Goal: Transaction & Acquisition: Purchase product/service

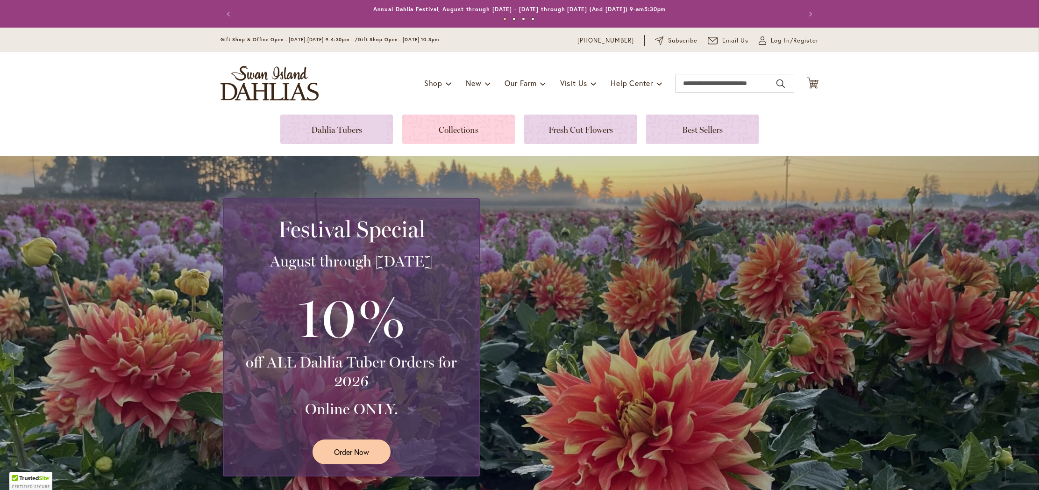
click at [461, 136] on link at bounding box center [458, 129] width 113 height 29
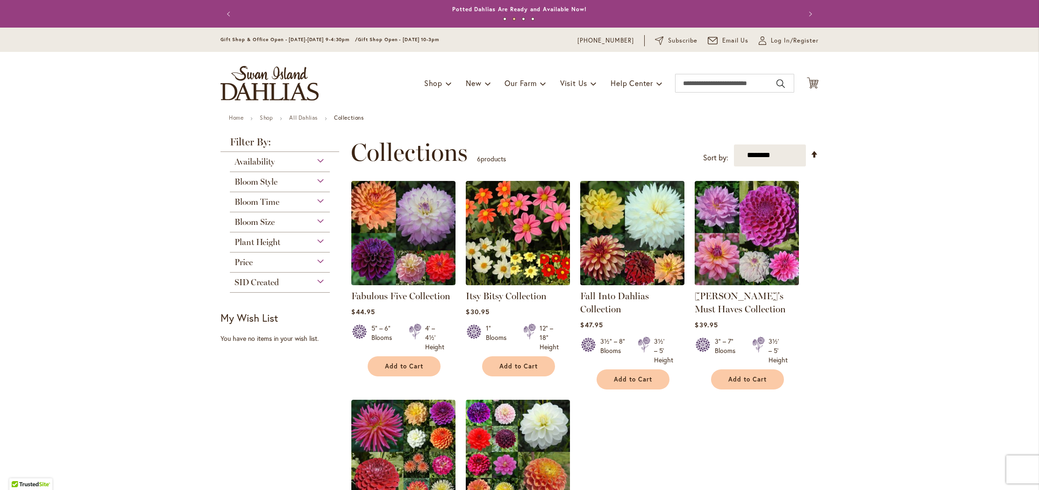
click at [279, 162] on div "Availability" at bounding box center [280, 159] width 100 height 15
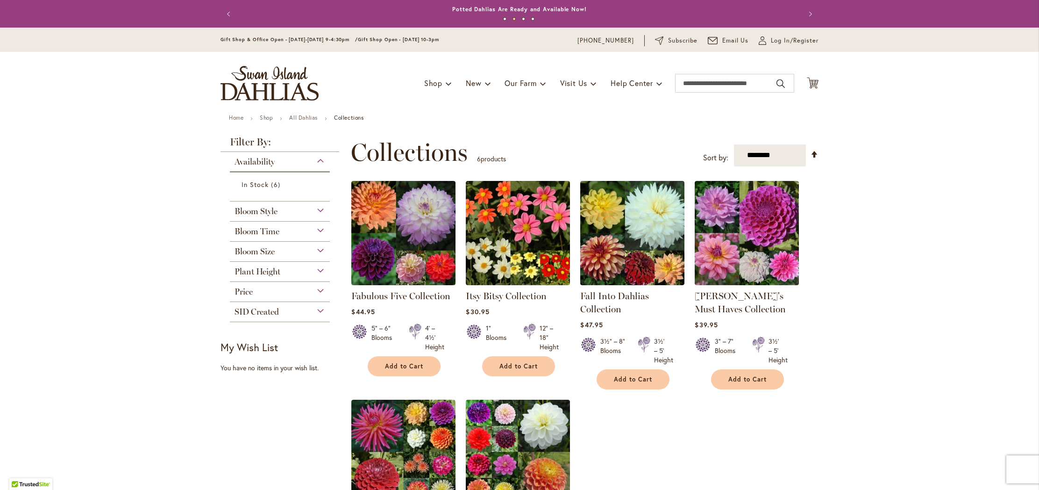
click at [279, 162] on div "Availability" at bounding box center [280, 159] width 100 height 15
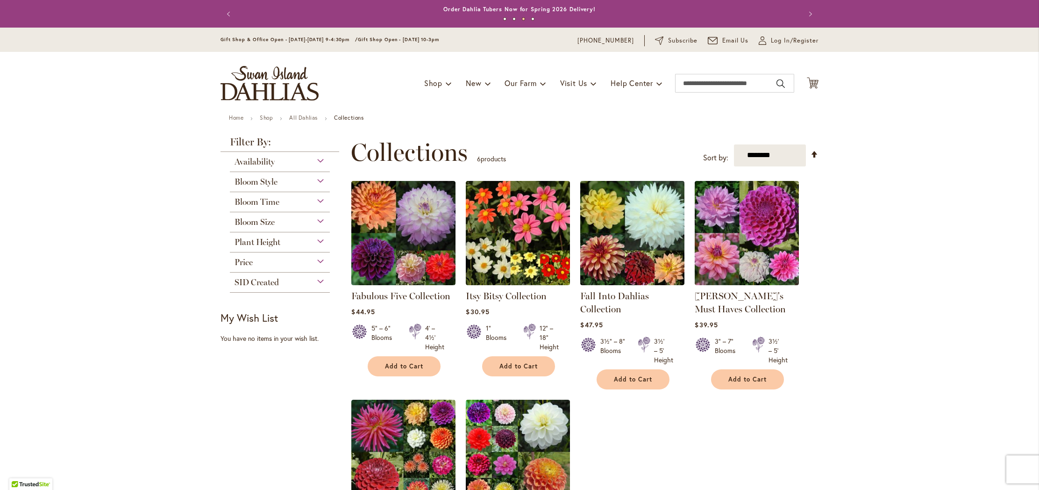
click at [279, 162] on div "Availability" at bounding box center [280, 159] width 100 height 15
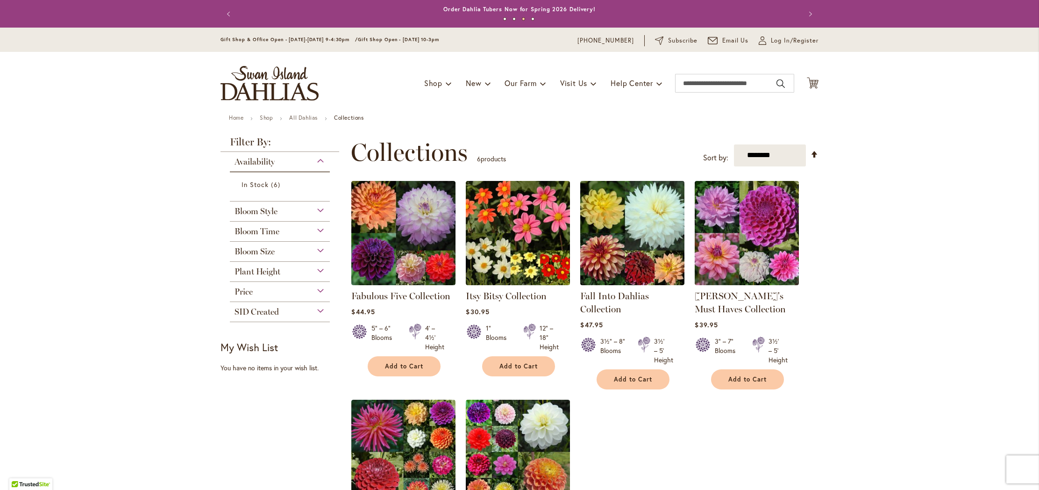
click at [279, 163] on div "Availability" at bounding box center [280, 159] width 100 height 15
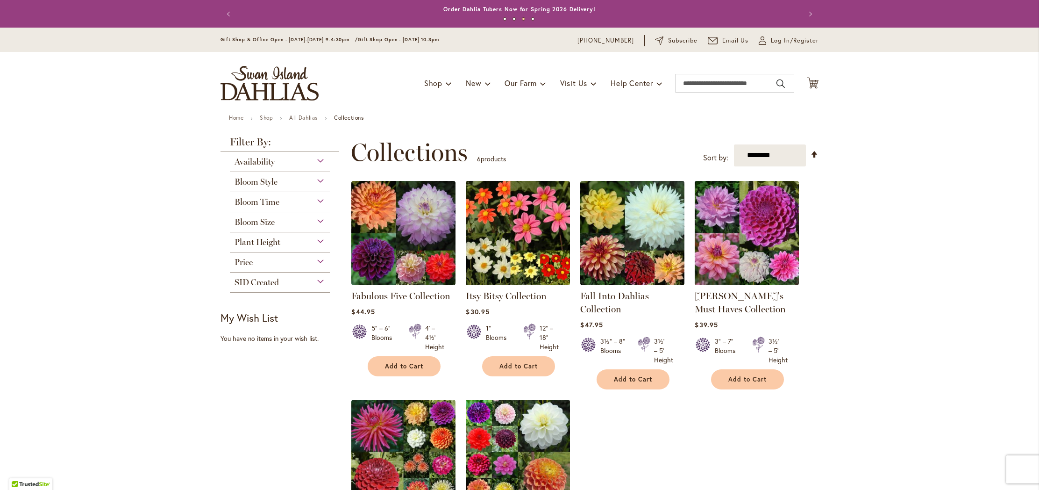
click at [272, 178] on span "Bloom Style" at bounding box center [256, 182] width 43 height 10
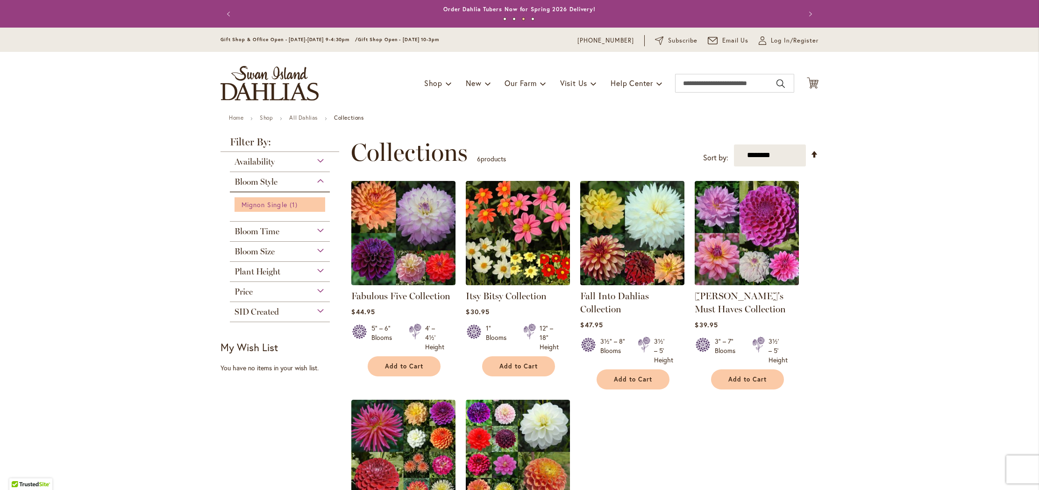
click at [272, 205] on span "Mignon Single" at bounding box center [265, 204] width 46 height 9
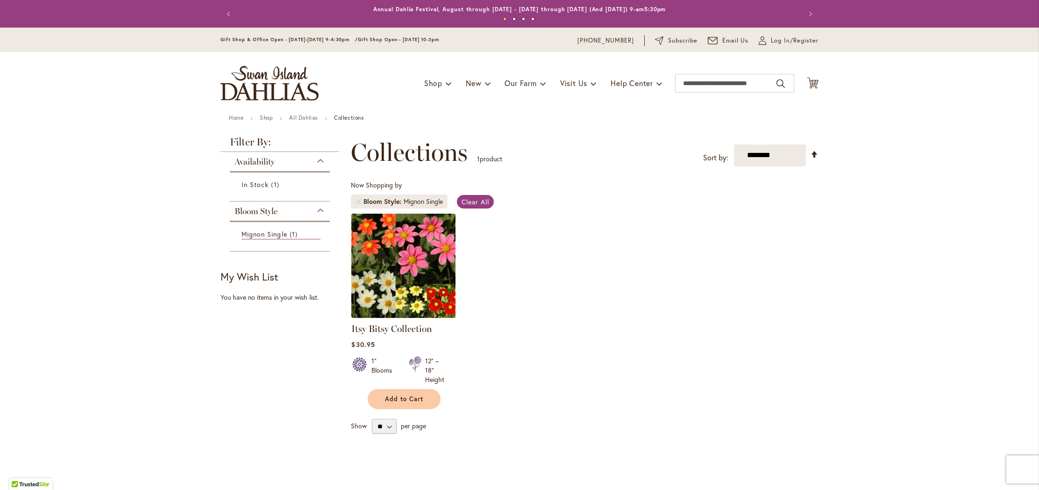
click at [420, 246] on img at bounding box center [403, 265] width 109 height 109
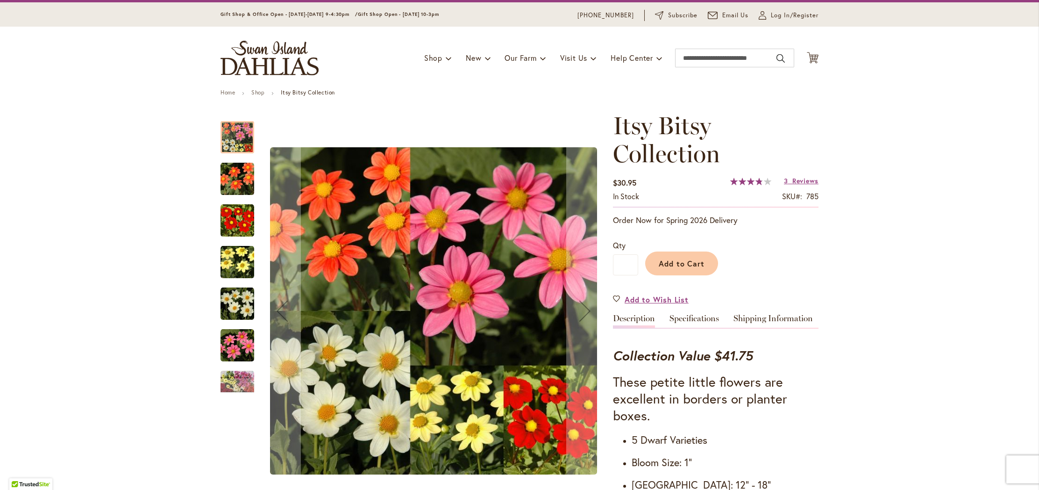
scroll to position [26, 0]
